Goal: Task Accomplishment & Management: Manage account settings

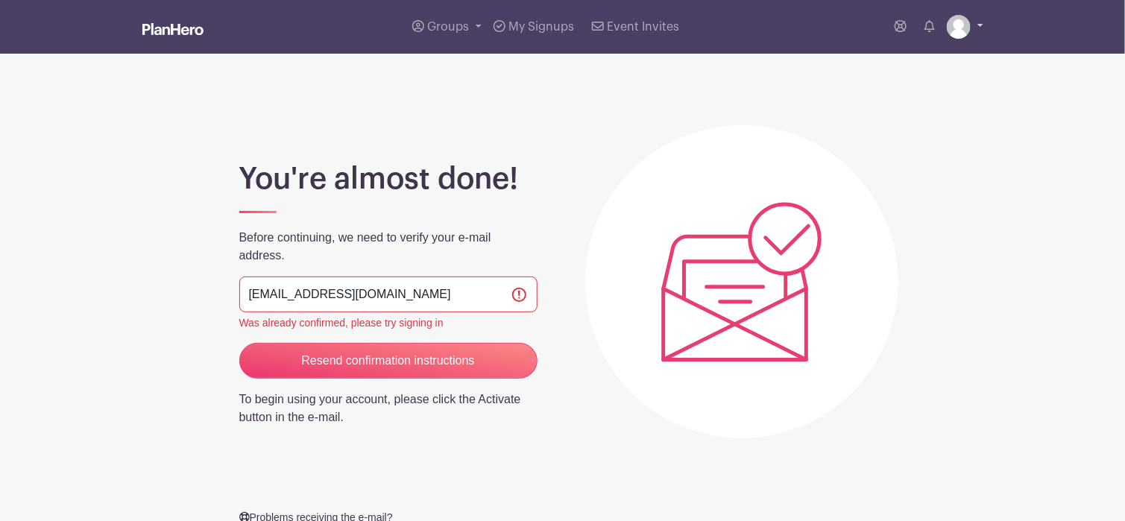
click at [980, 25] on link at bounding box center [965, 27] width 37 height 24
click at [892, 96] on link "Logout" at bounding box center [924, 98] width 118 height 24
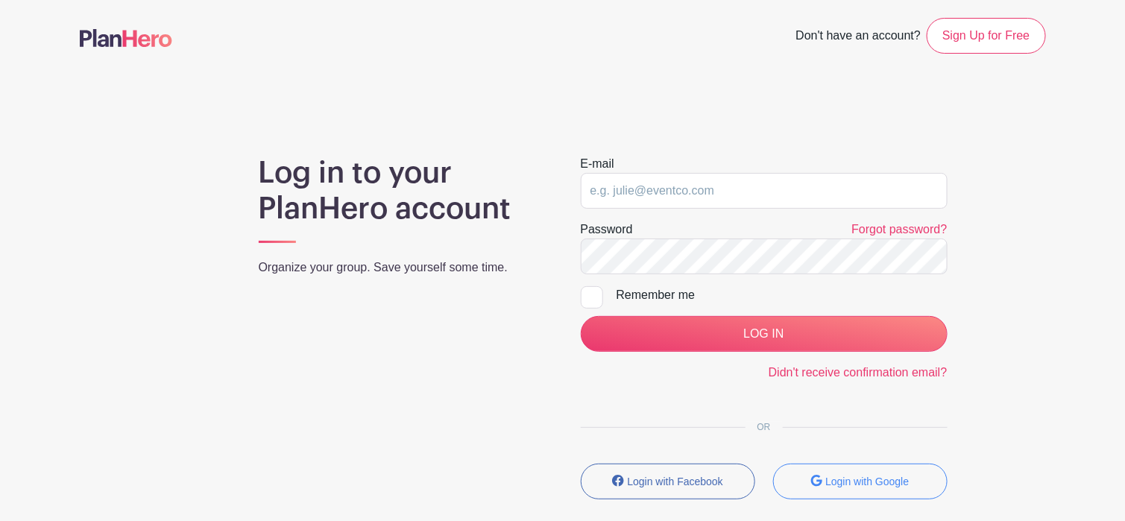
type input "piper@catalystdvsv.org"
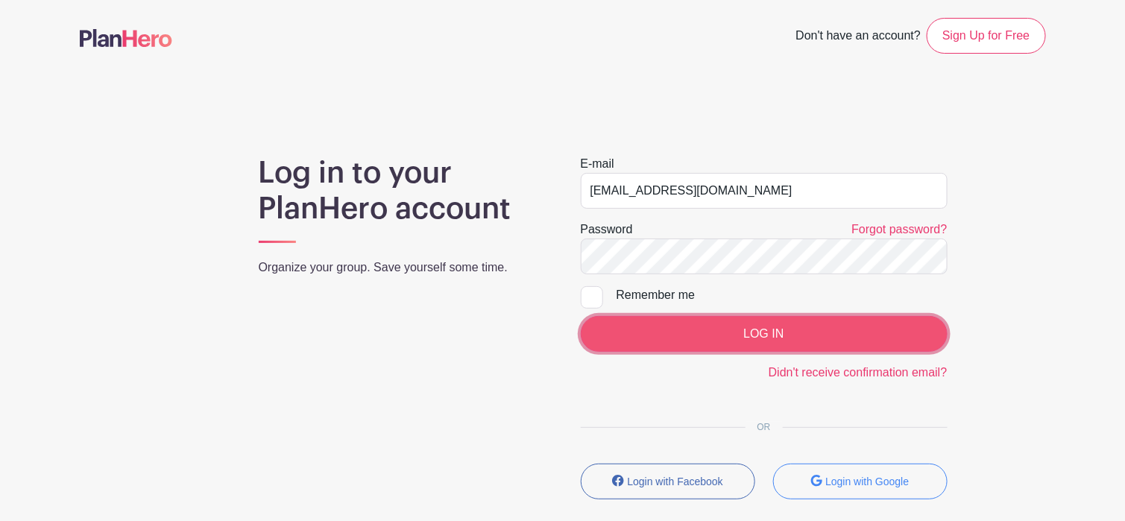
click at [763, 334] on input "LOG IN" at bounding box center [764, 334] width 367 height 36
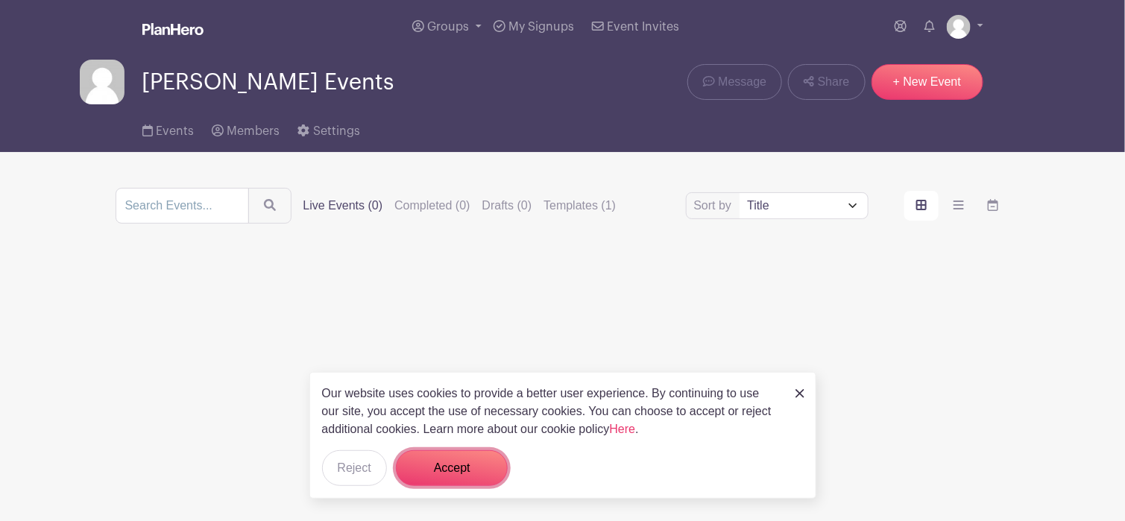
click at [441, 471] on button "Accept" at bounding box center [452, 468] width 112 height 36
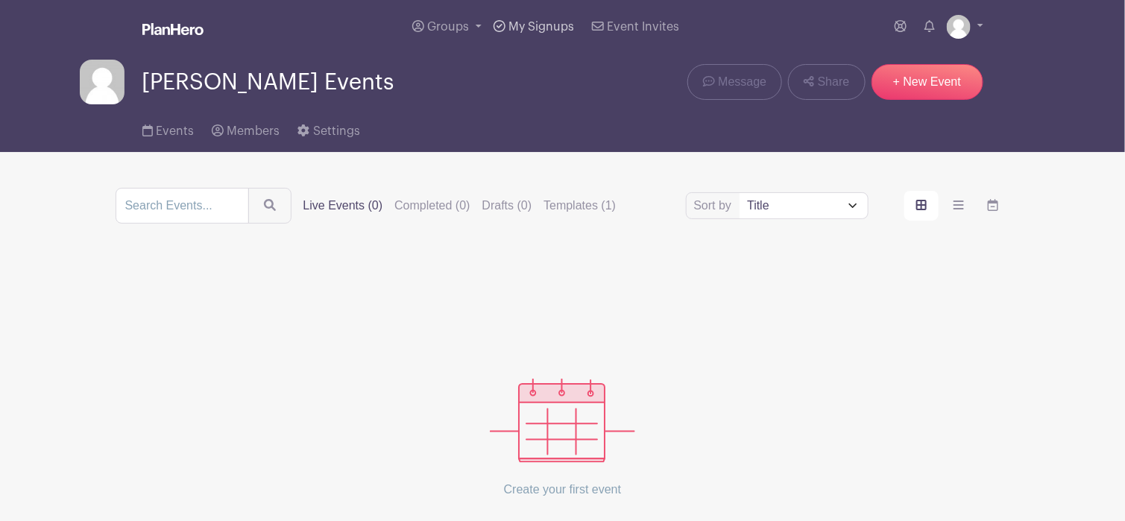
click at [555, 26] on span "My Signups" at bounding box center [541, 27] width 66 height 12
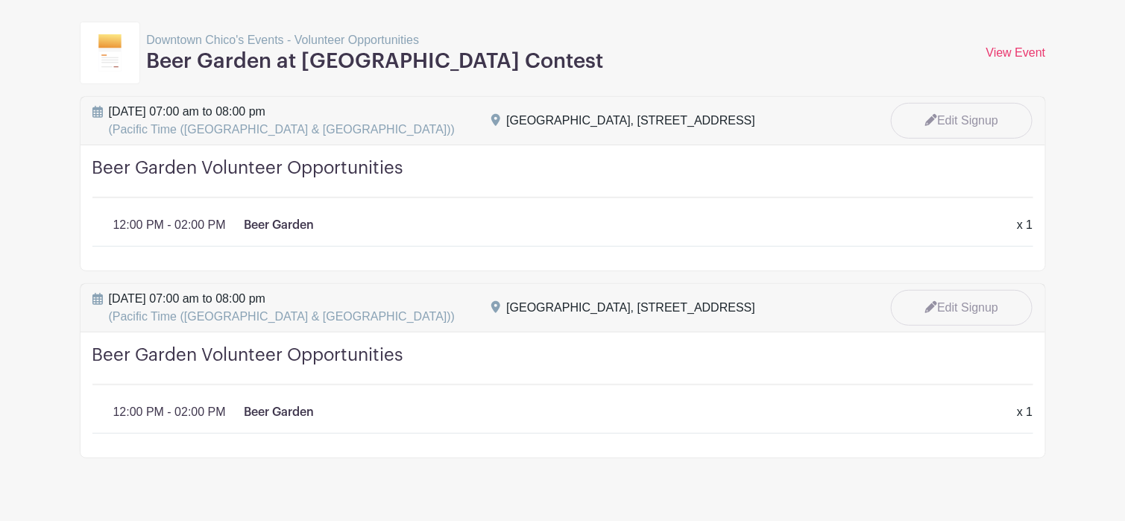
scroll to position [224, 0]
